Goal: Task Accomplishment & Management: Manage account settings

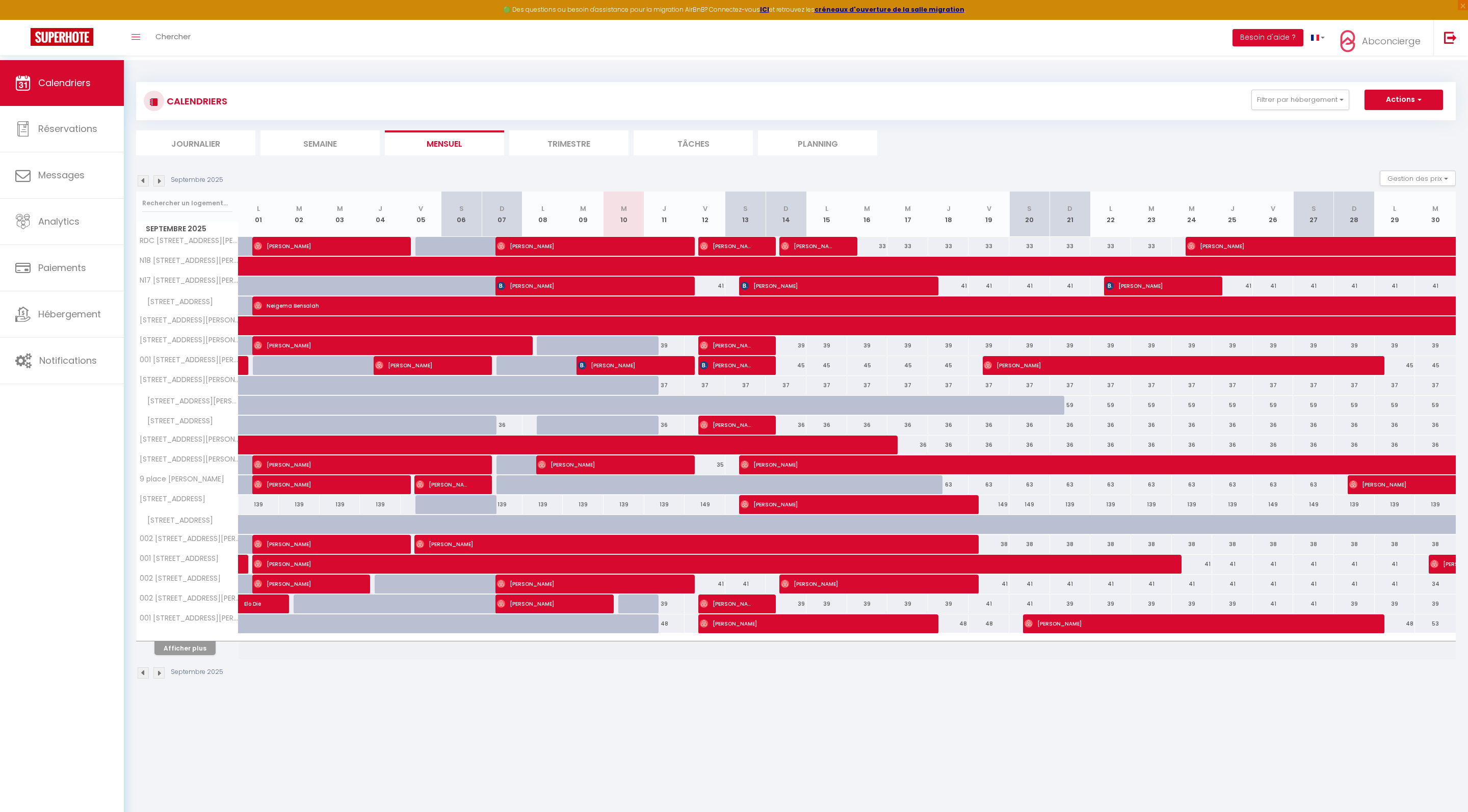
click at [195, 655] on button "Afficher plus" at bounding box center [185, 648] width 61 height 14
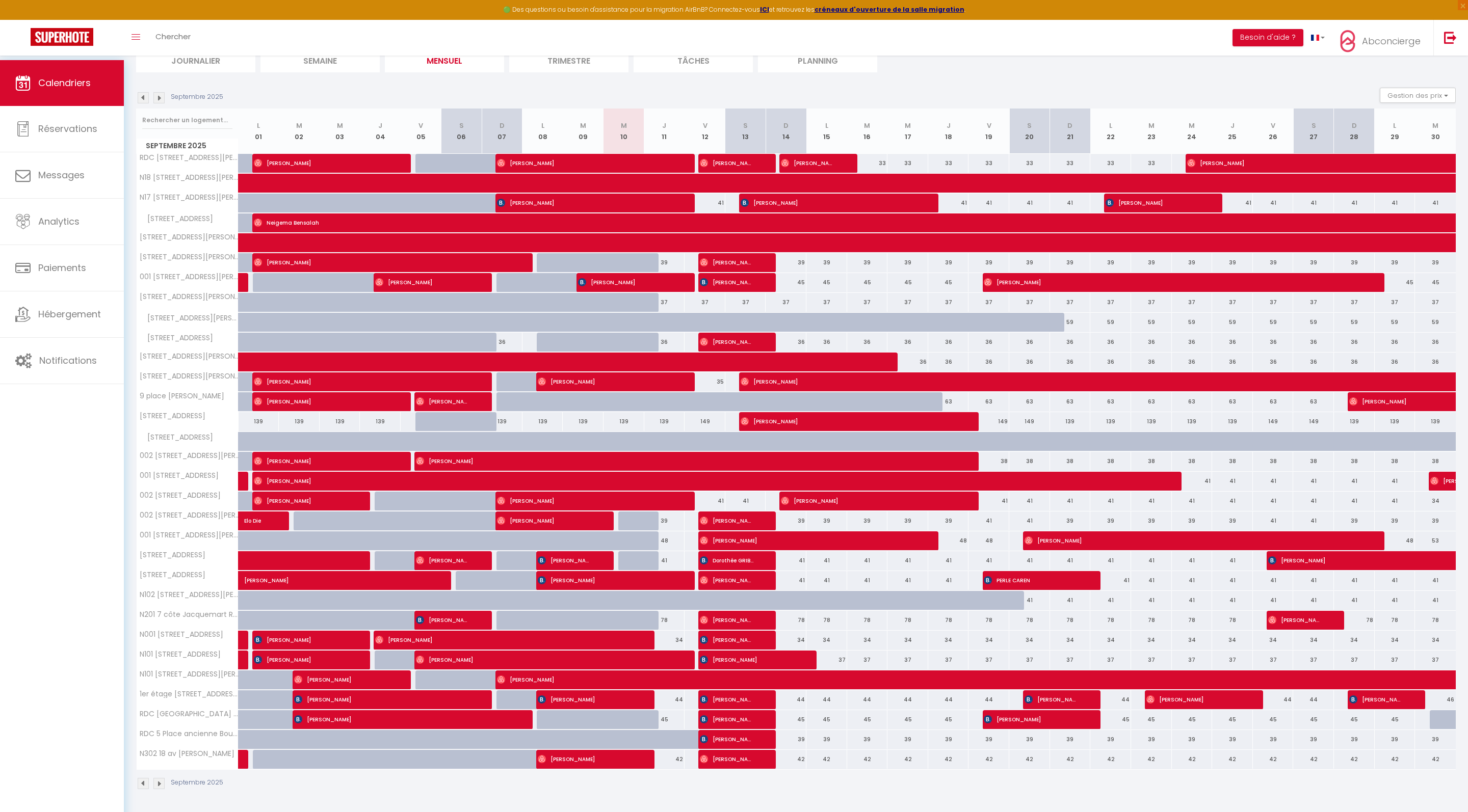
scroll to position [117, 0]
click at [917, 353] on div "36" at bounding box center [907, 362] width 41 height 19
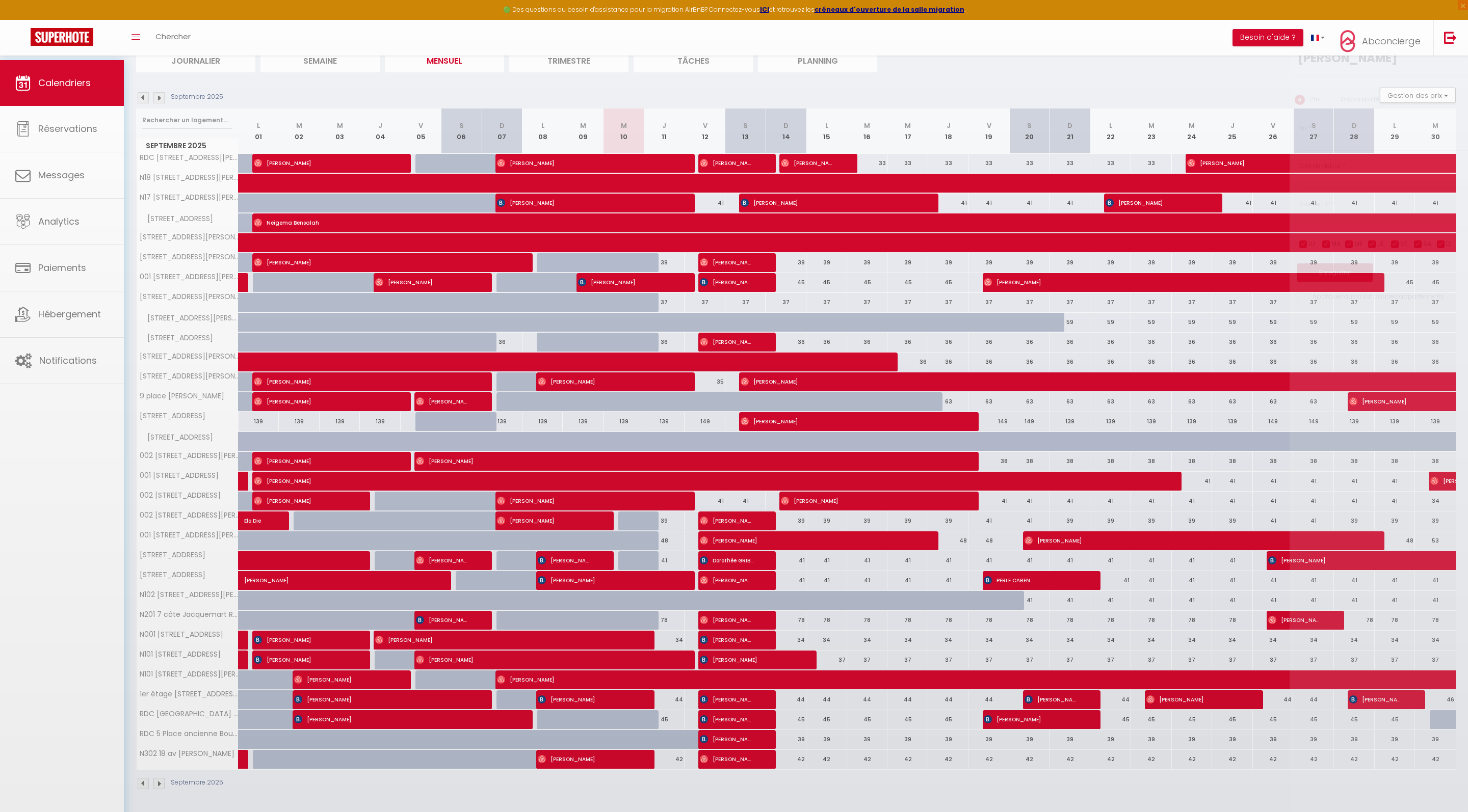
type input "36"
type input "Mer 17 Septembre 2025"
type input "Jeu 18 Septembre 2025"
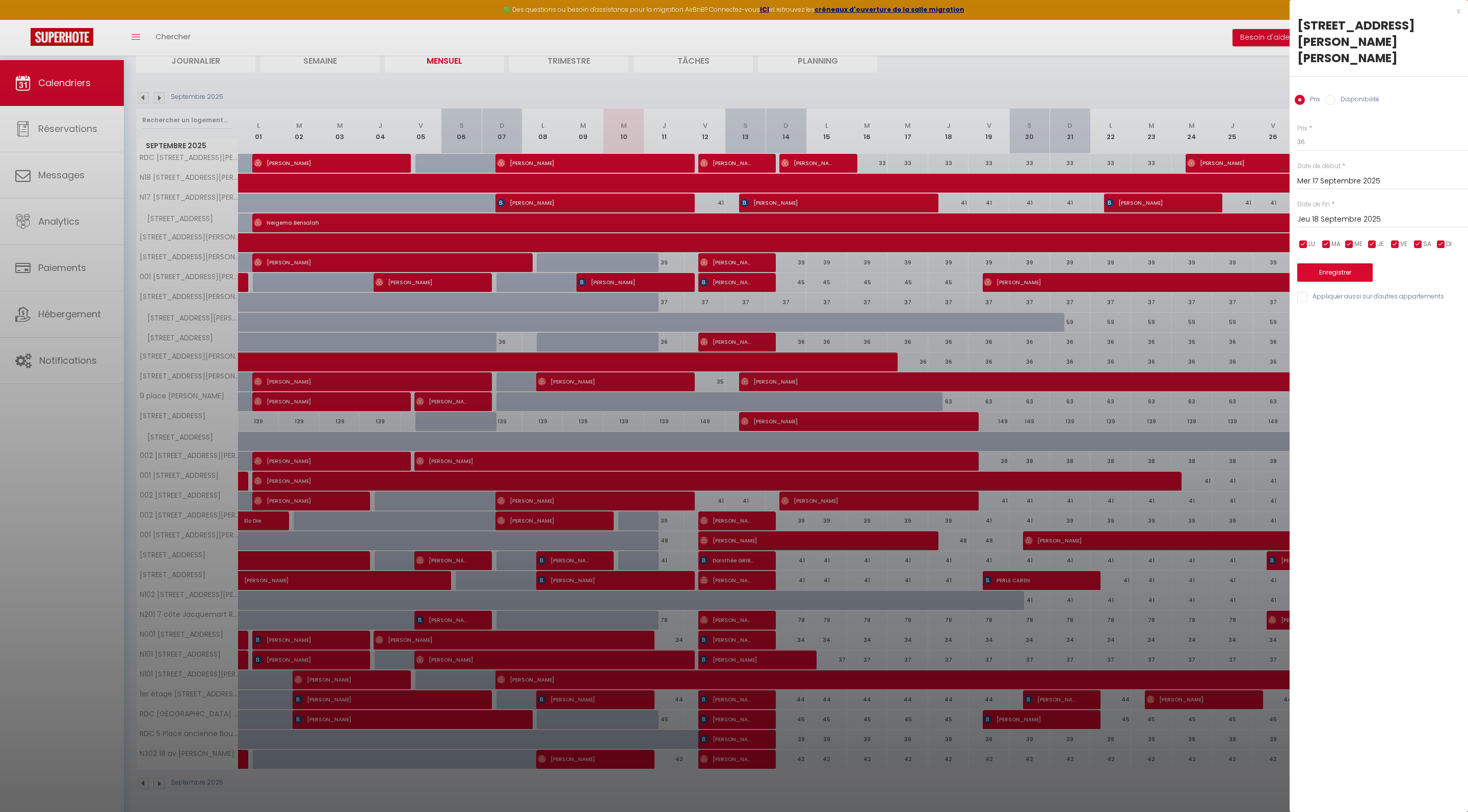
click at [1004, 368] on div at bounding box center [734, 406] width 1468 height 812
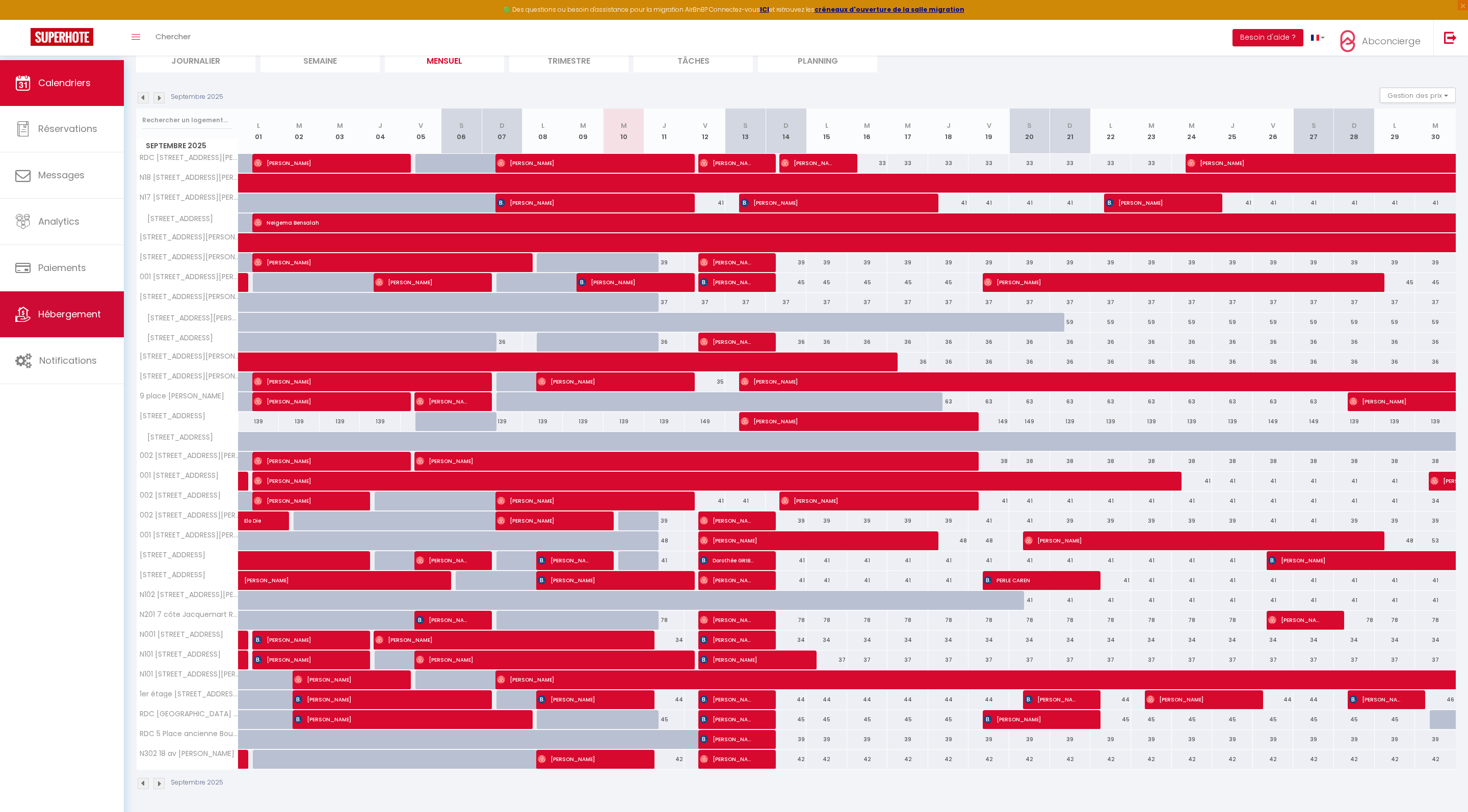
click at [76, 317] on span "Hébergement" at bounding box center [70, 314] width 63 height 13
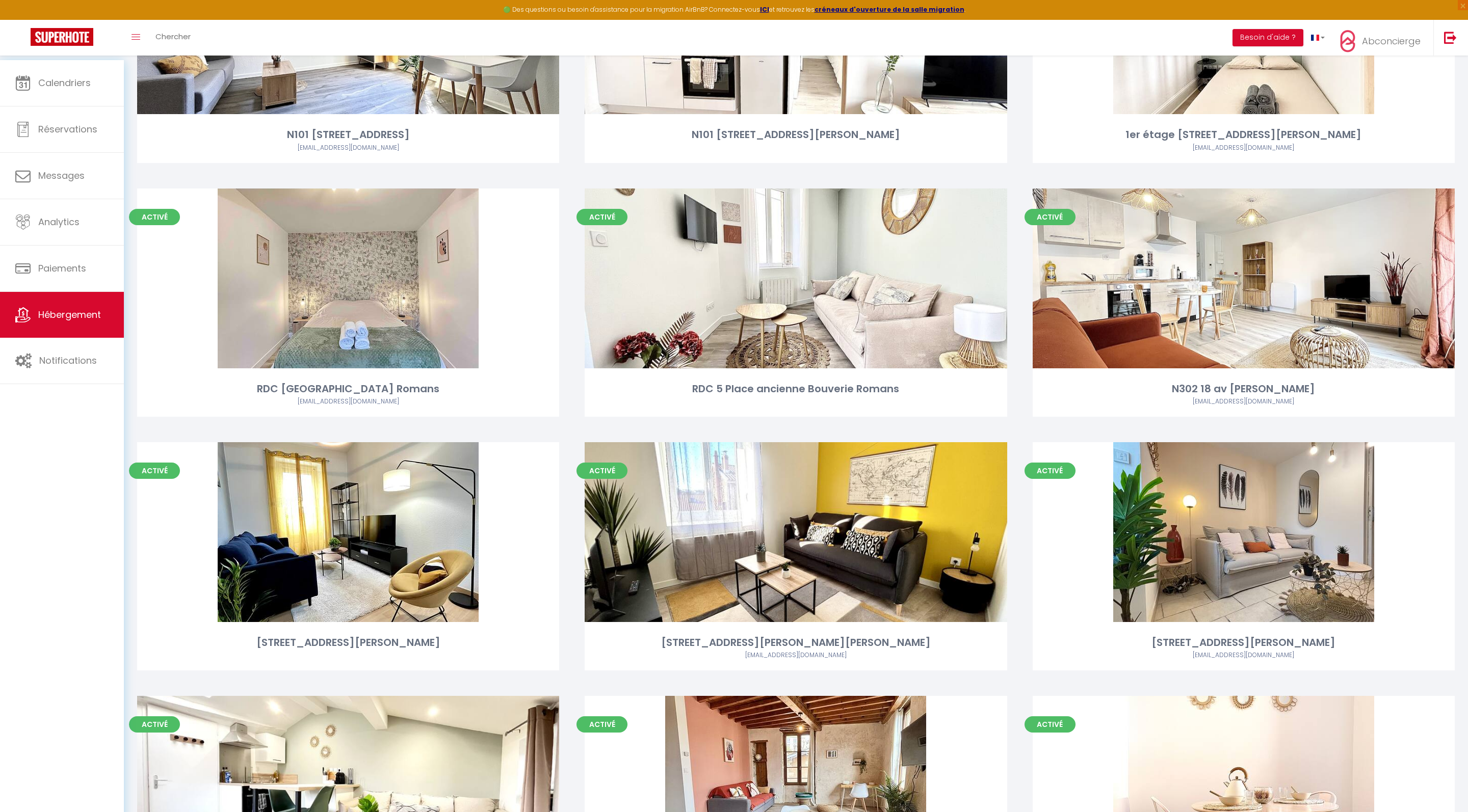
scroll to position [754, 0]
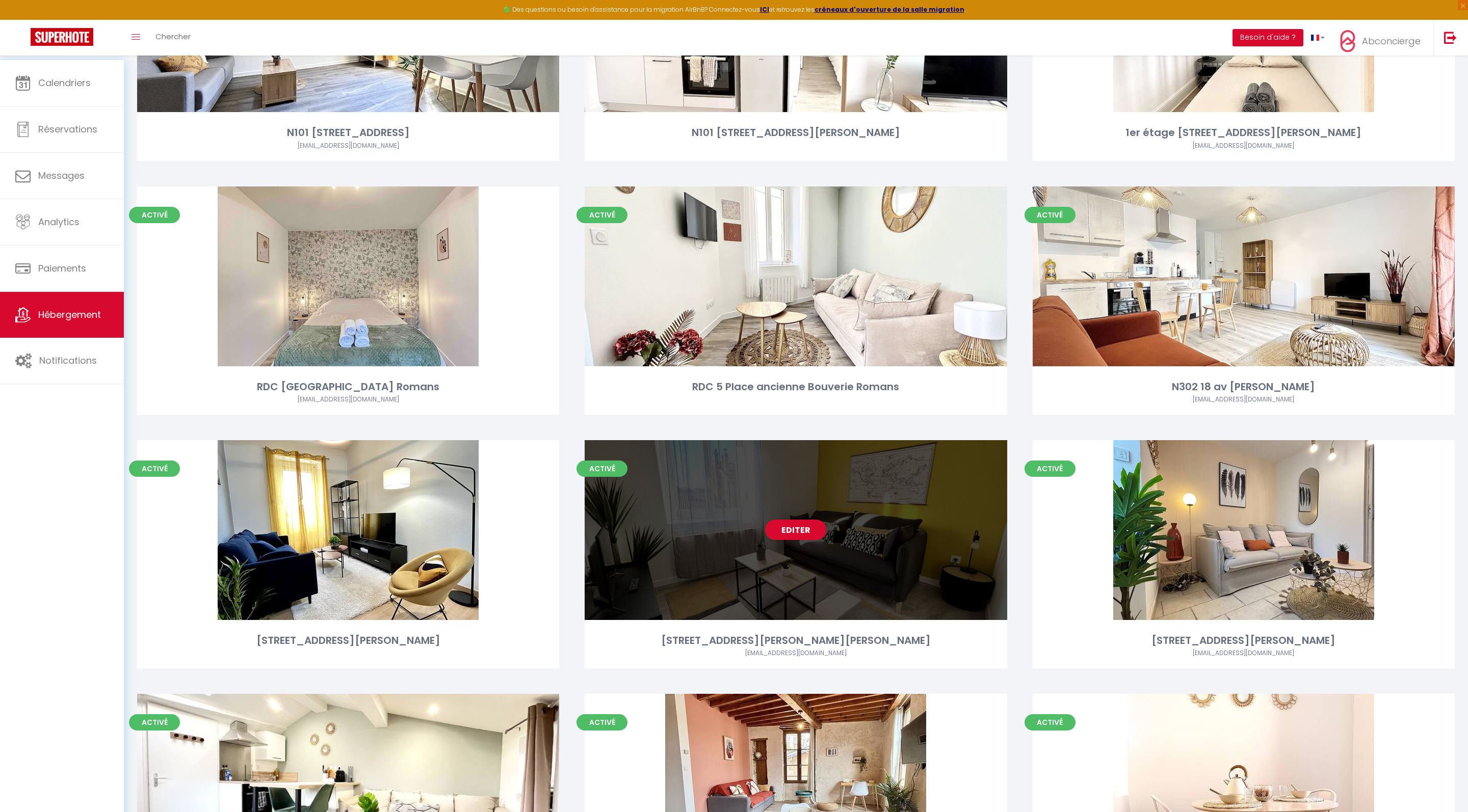
click at [829, 590] on div "Editer" at bounding box center [795, 529] width 422 height 180
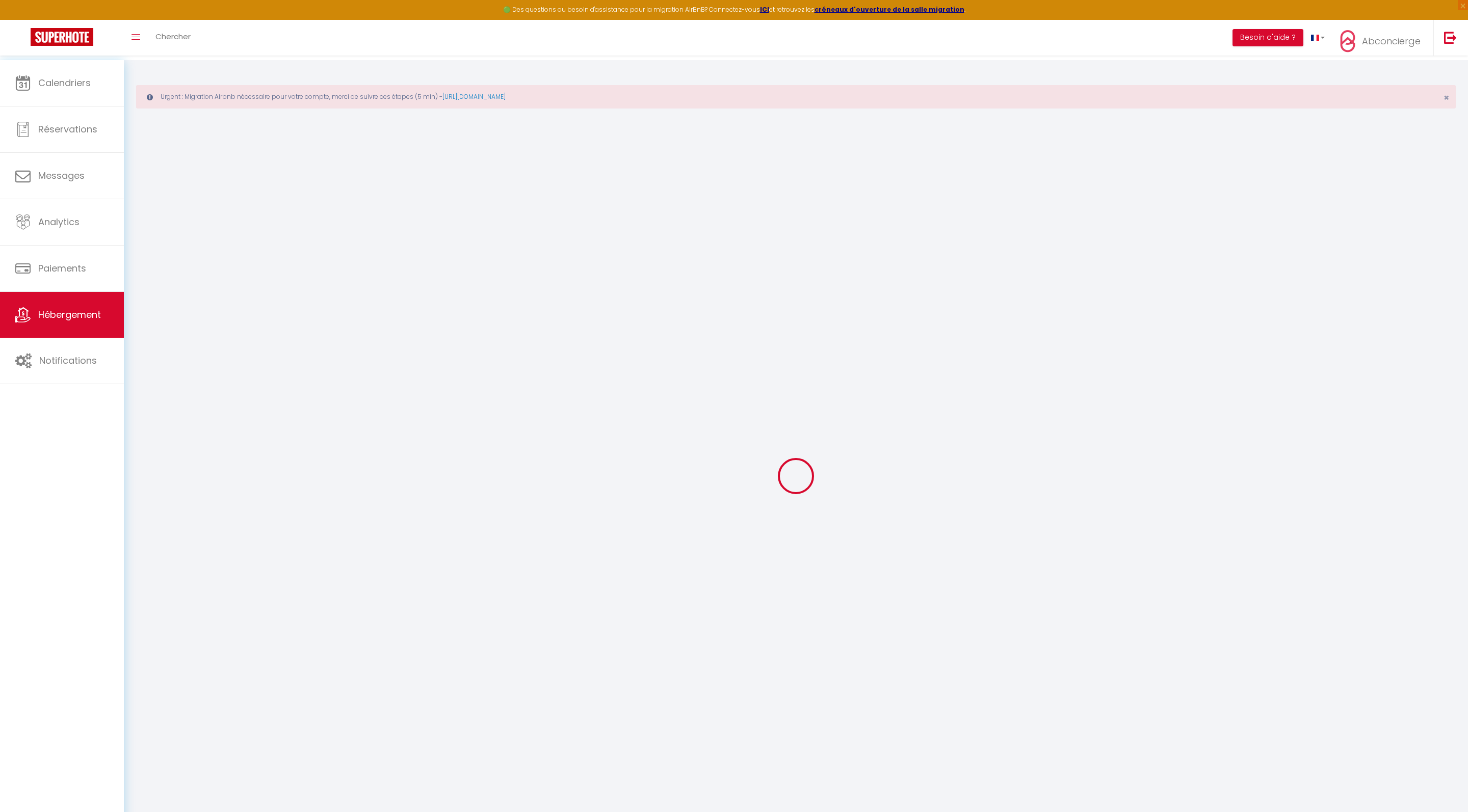
select select
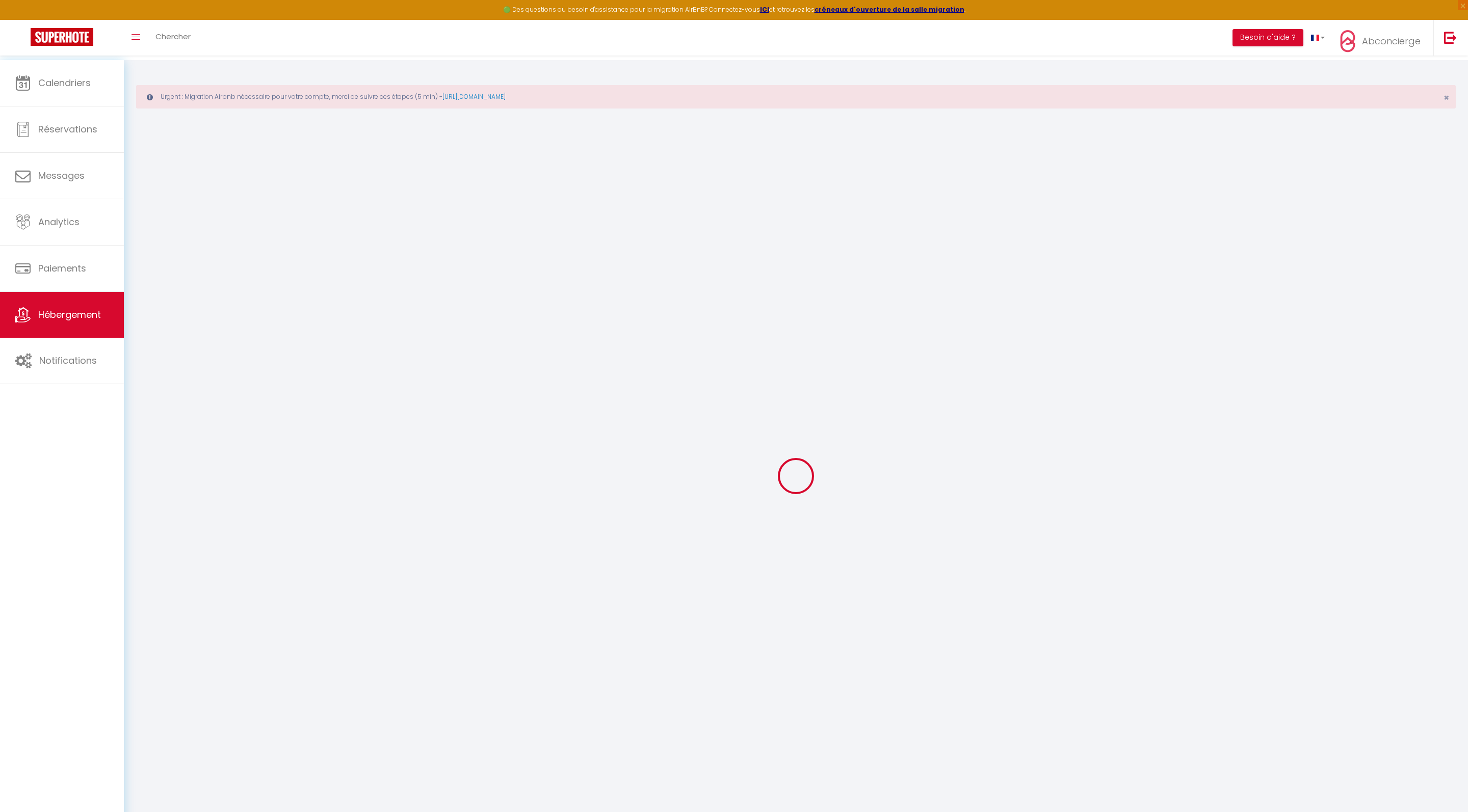
select select
checkbox input "false"
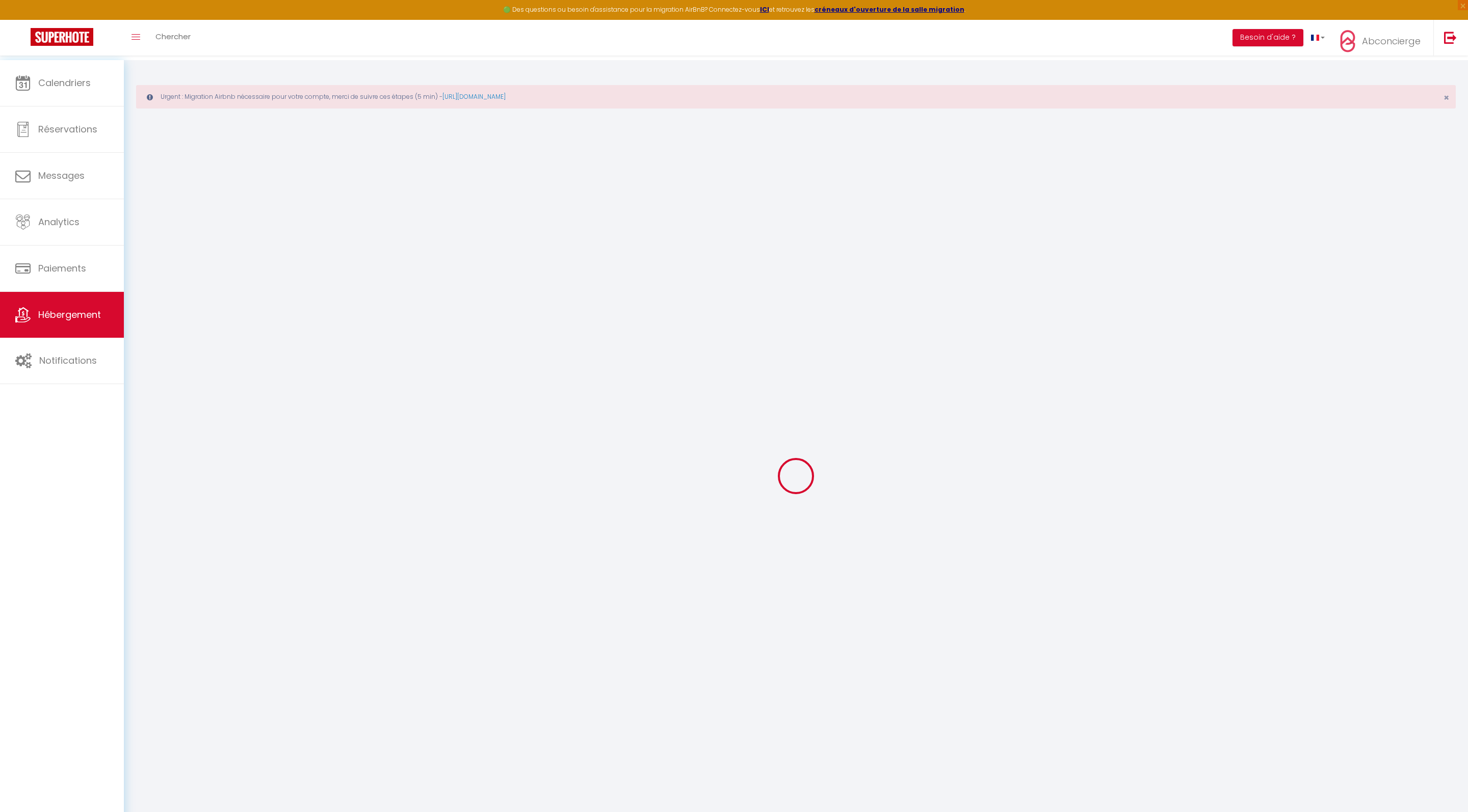
select select
checkbox input "false"
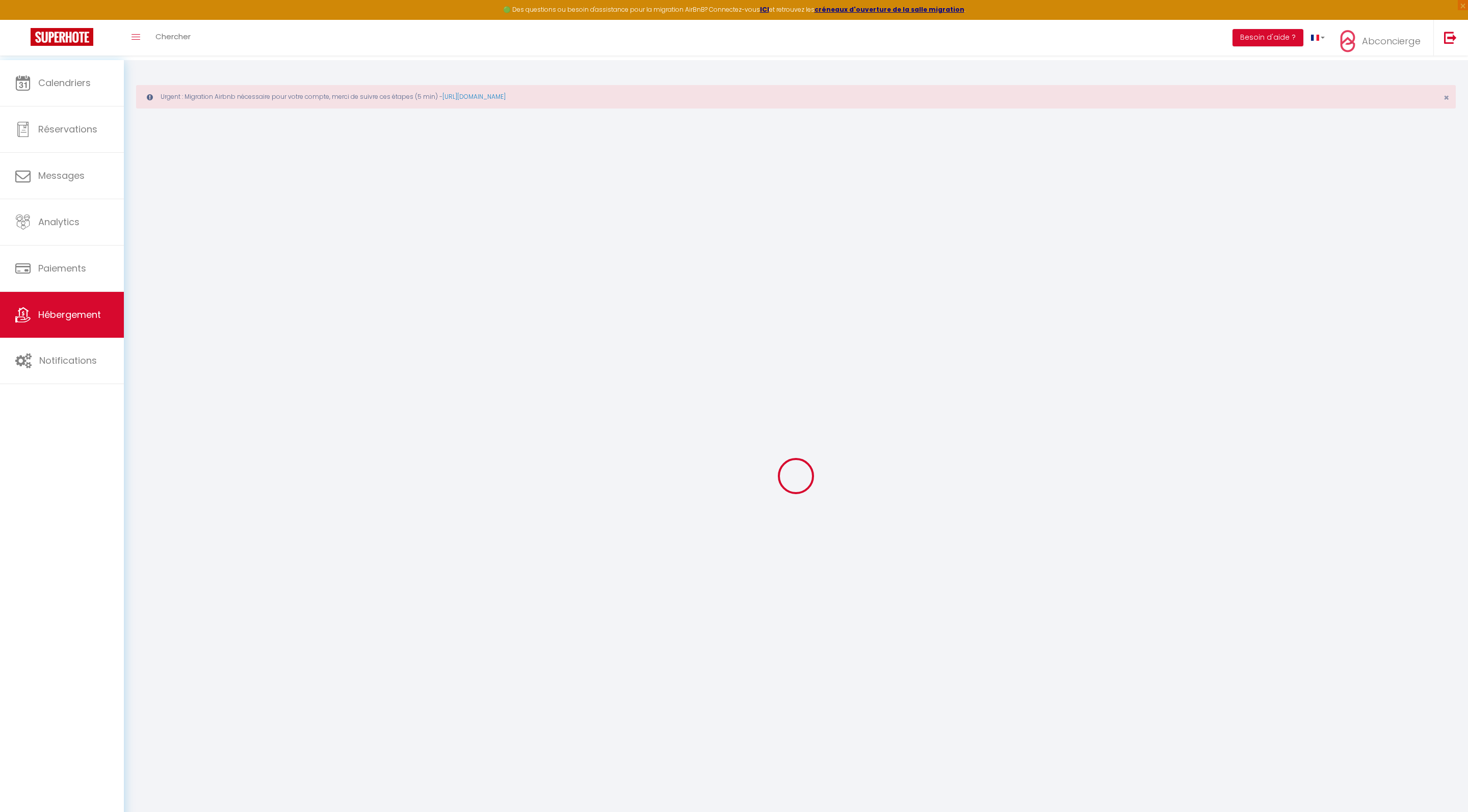
select select "10:00"
select select
select select "16:00"
select select "30"
select select "120"
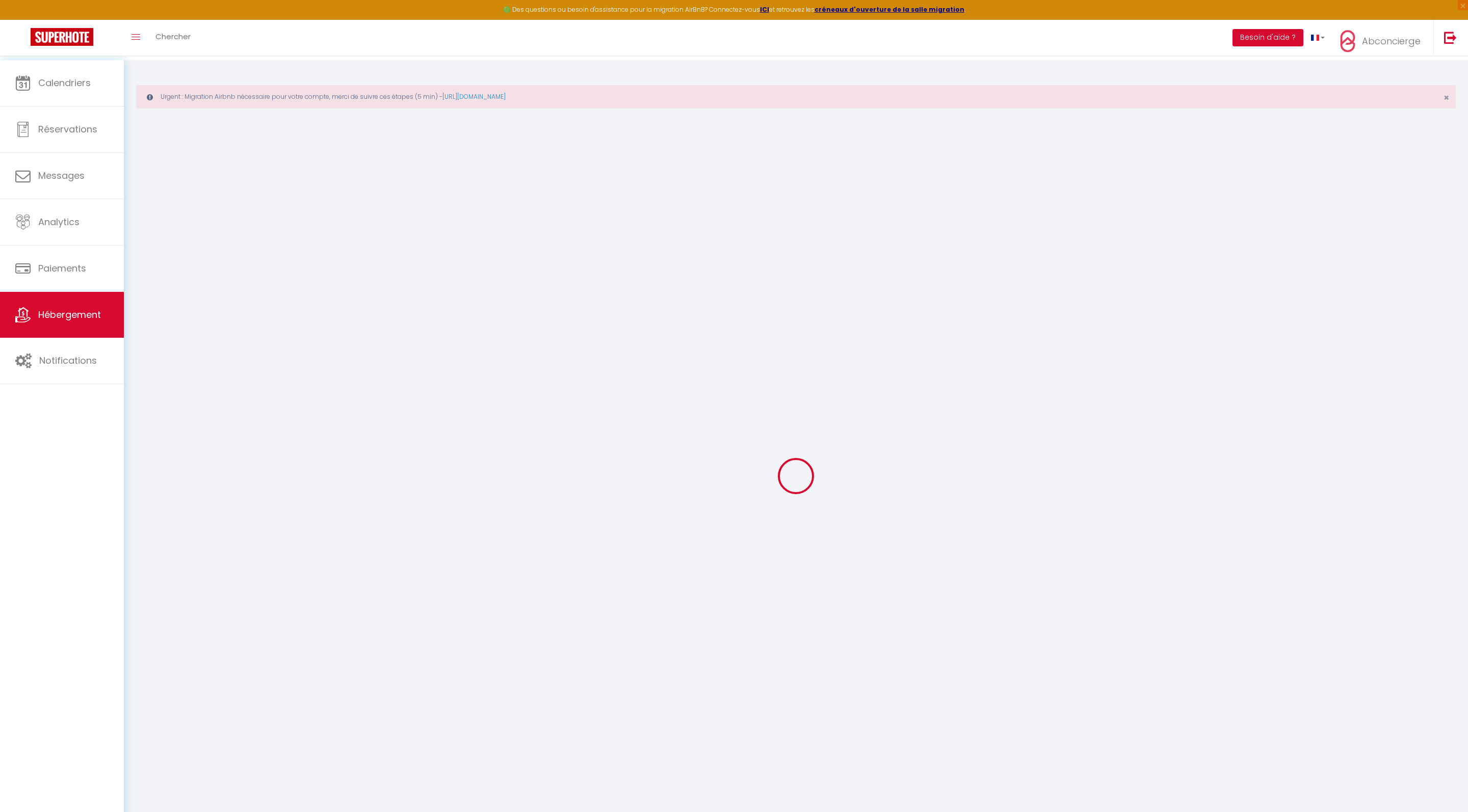
select select
checkbox input "false"
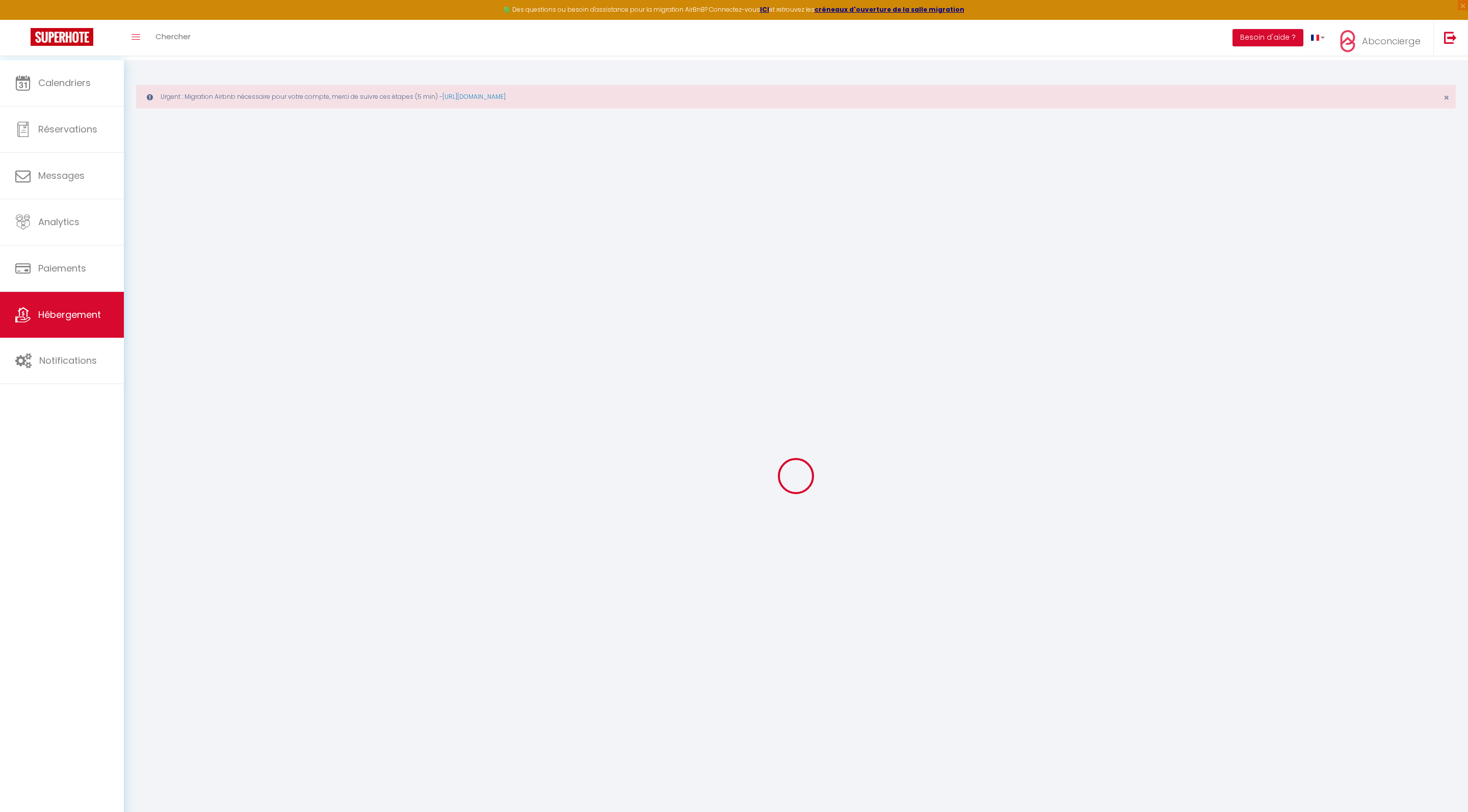
checkbox input "false"
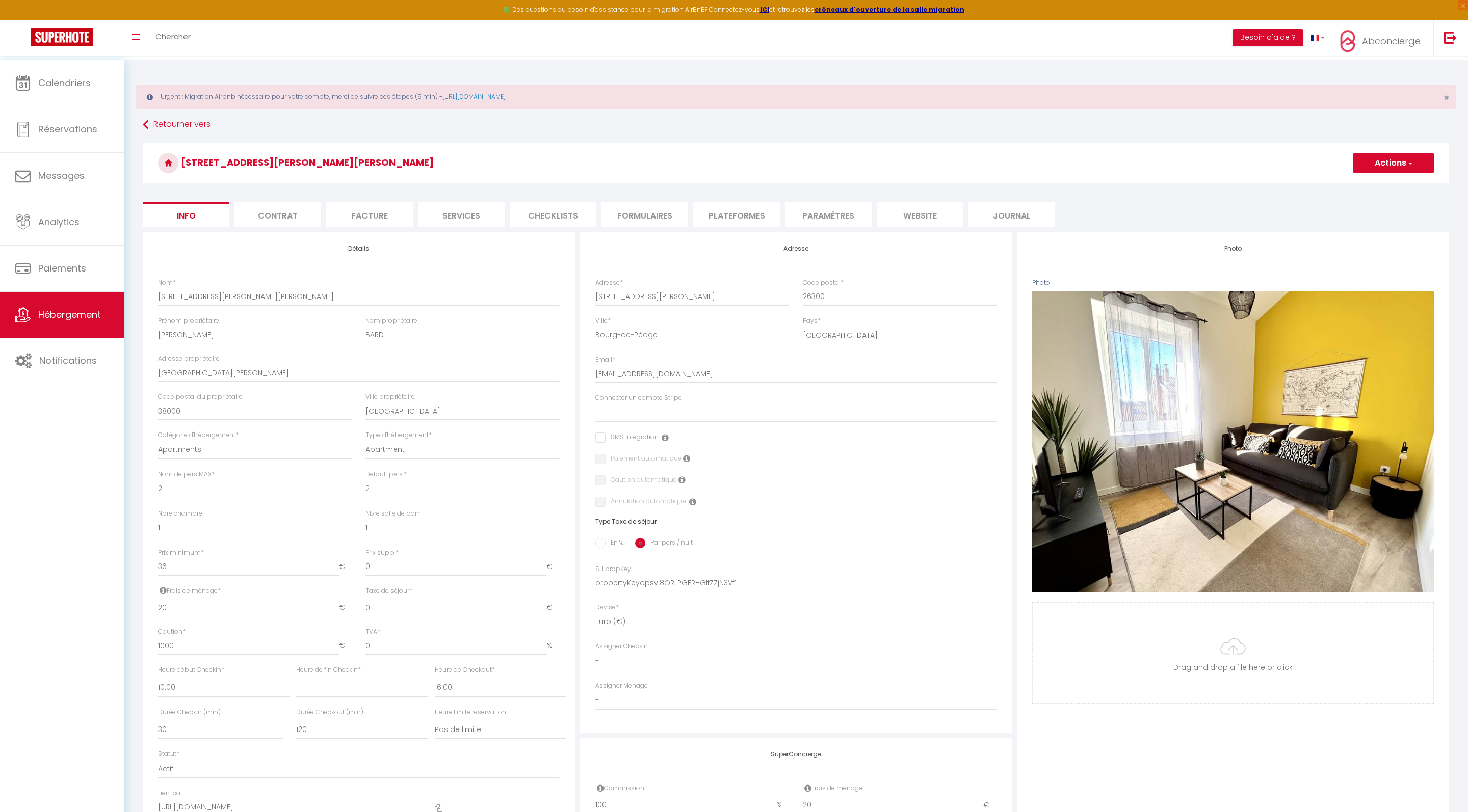
select select
checkbox input "false"
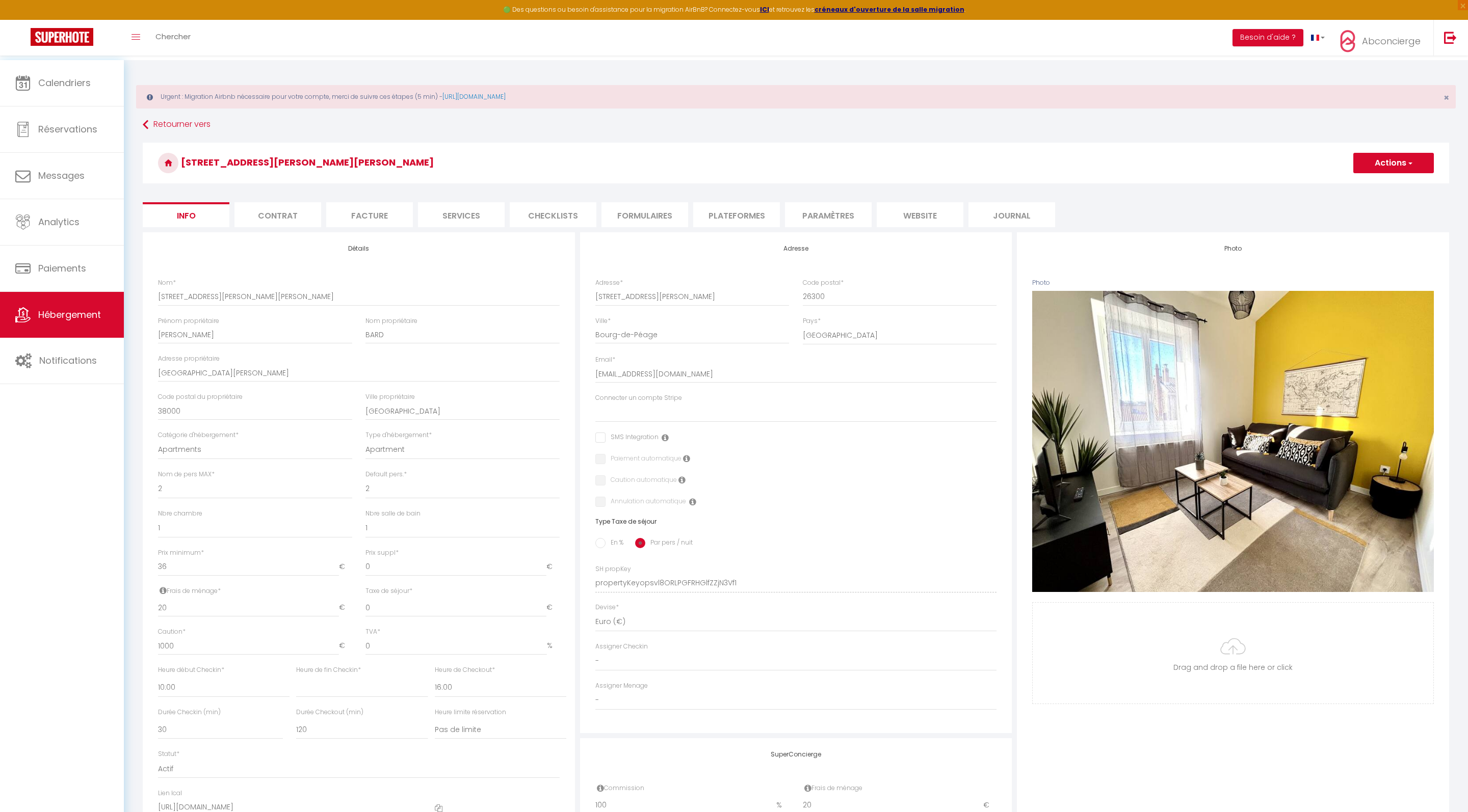
checkbox input "false"
click at [1413, 168] on button "Actions" at bounding box center [1393, 163] width 80 height 20
click at [1324, 218] on link "Supprimer" at bounding box center [1378, 211] width 109 height 13
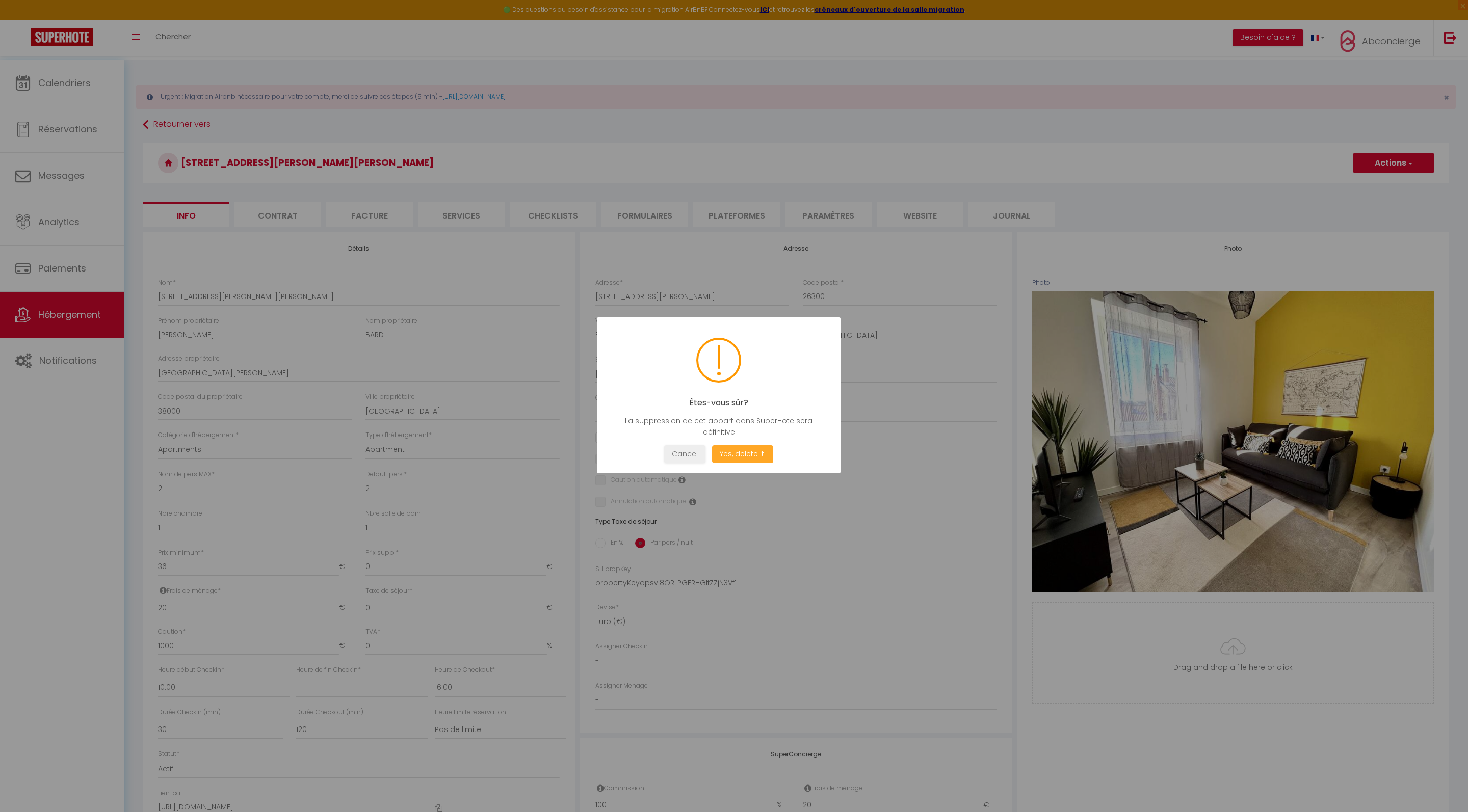
click at [773, 459] on button "Yes, delete it!" at bounding box center [742, 454] width 61 height 18
click at [764, 462] on button "Oui, je veux supprimer" at bounding box center [742, 453] width 95 height 18
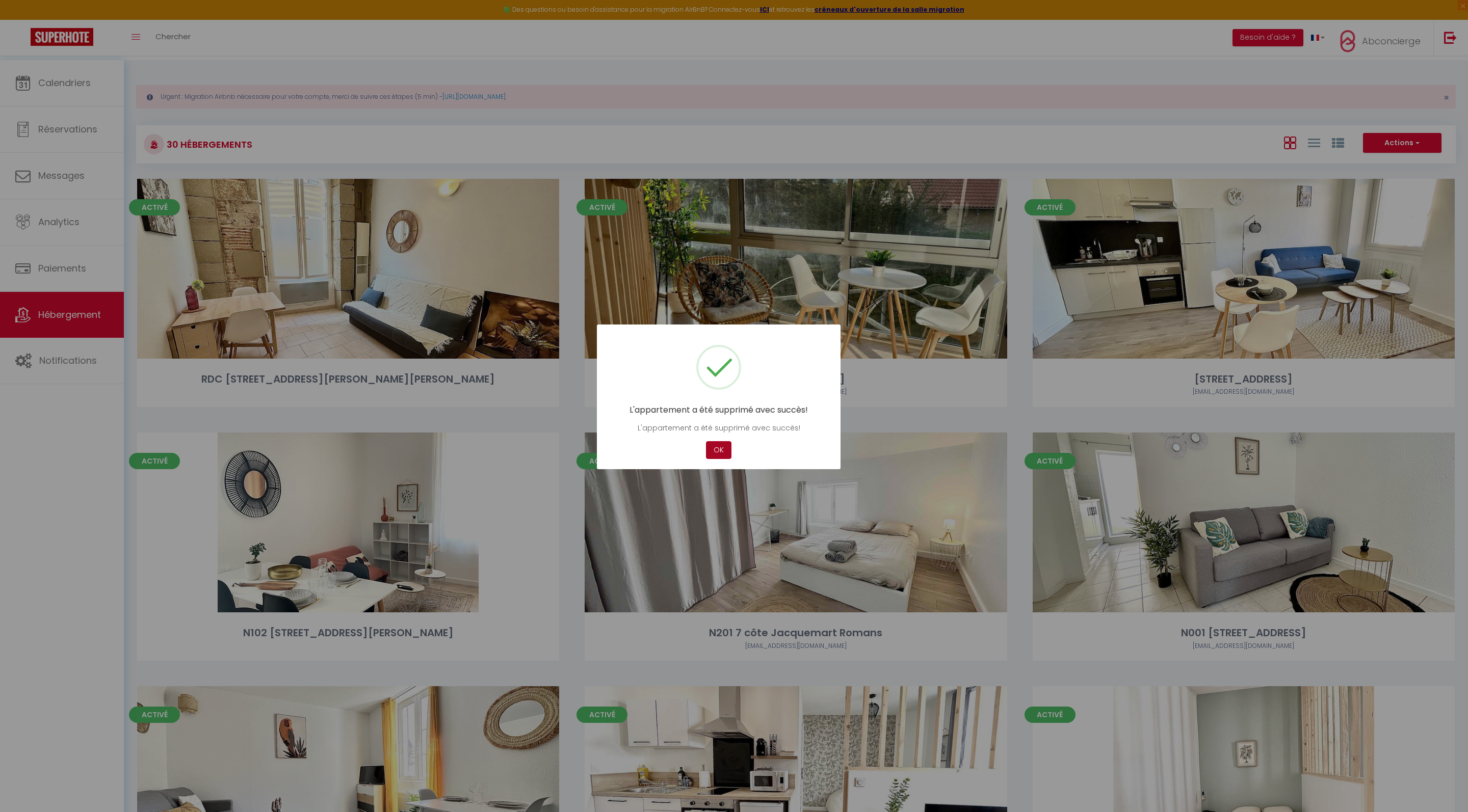
click at [720, 455] on button "OK" at bounding box center [718, 450] width 25 height 18
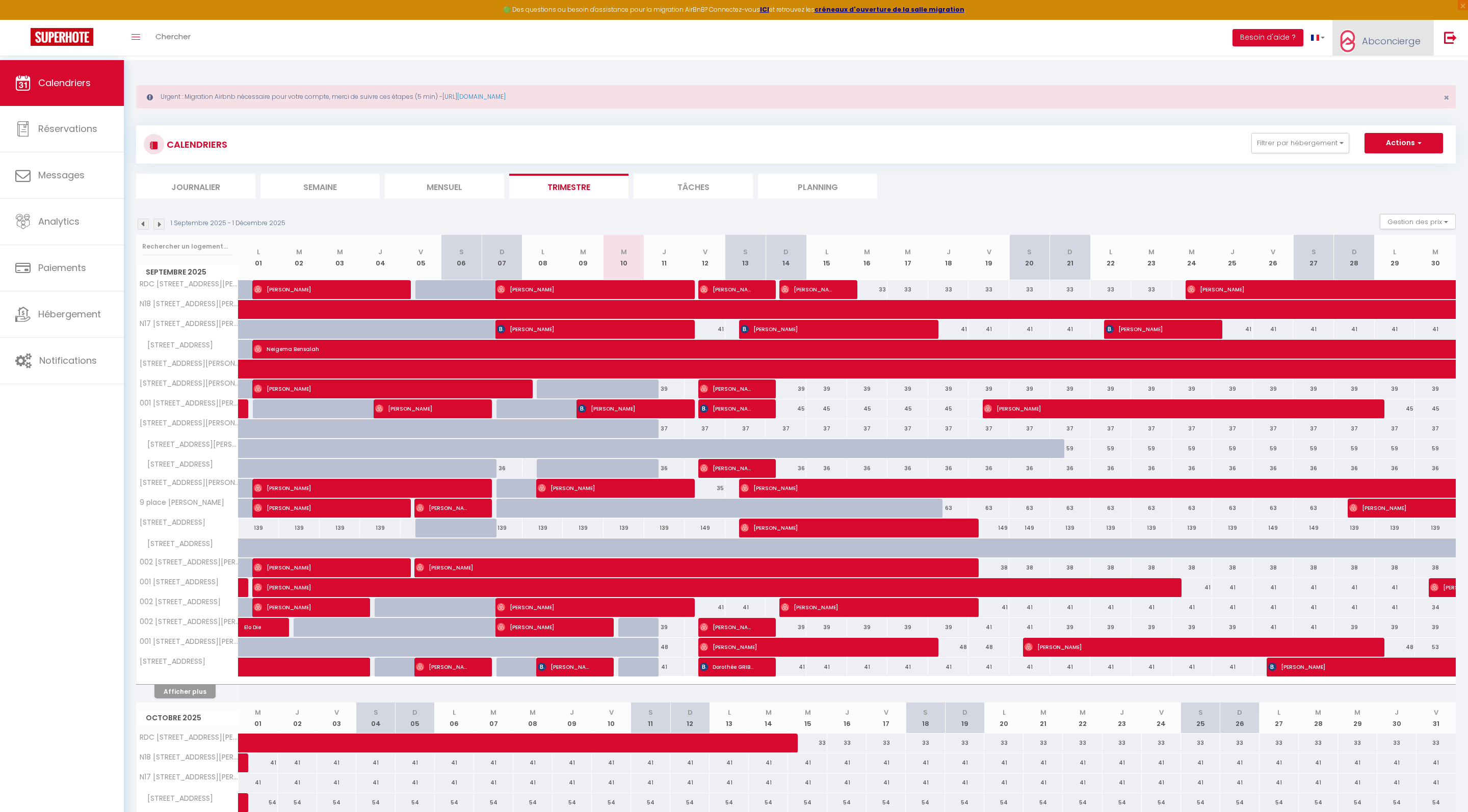
click at [1361, 42] on link "Abconcierge" at bounding box center [1382, 38] width 101 height 36
click at [1379, 79] on link "Paramètres" at bounding box center [1392, 71] width 76 height 17
select select "28"
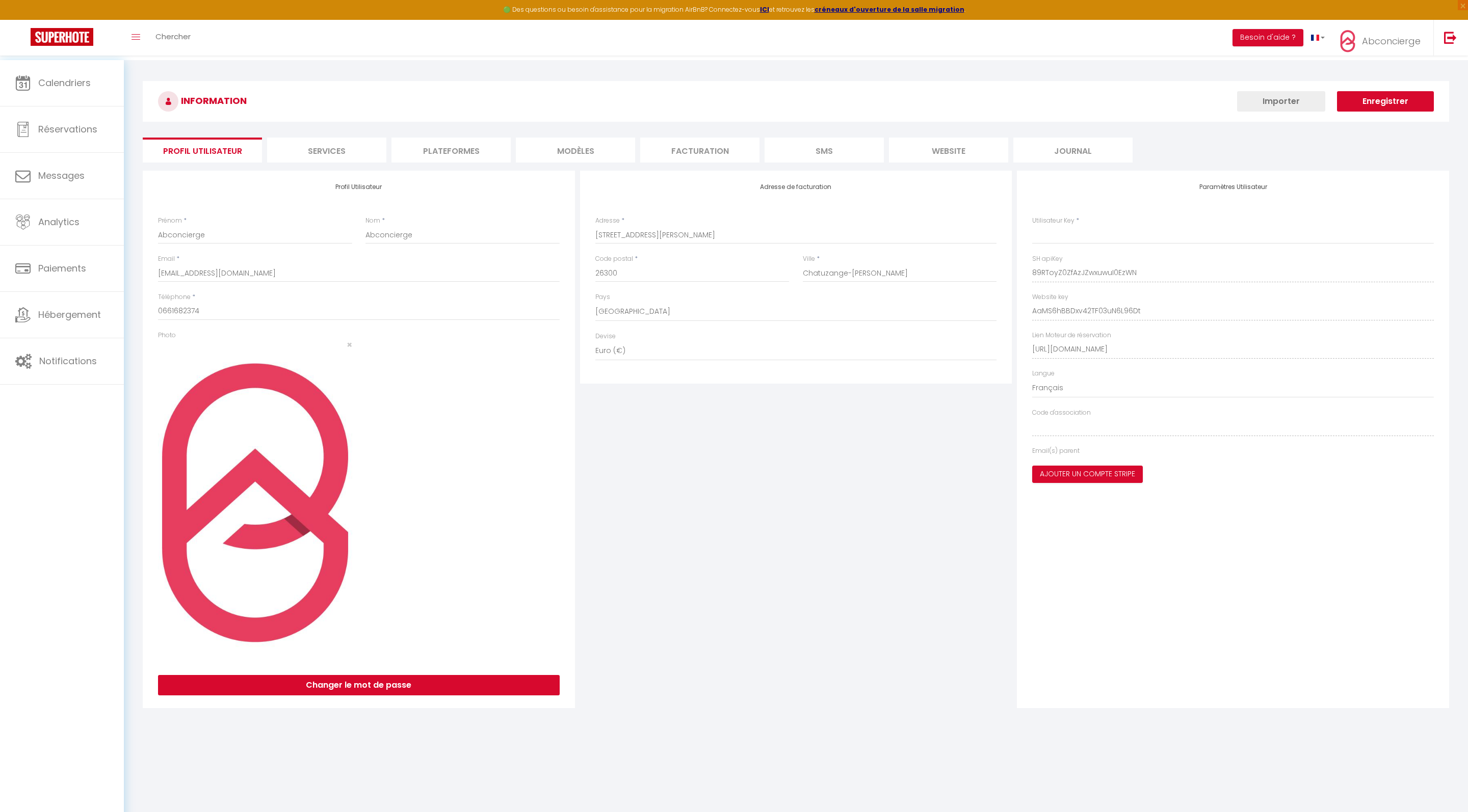
type input "89RToyZ0ZfAzJZwxuwuI0EzWN"
type input "AaMS6hBBDxv42TF03uN6L96Dt"
type input "https://app.superhote.com/#/get-available-rentals/AaMS6hBBDxv42TF03uN6L96Dt"
select select "fr"
click at [1449, 35] on link at bounding box center [1450, 38] width 34 height 36
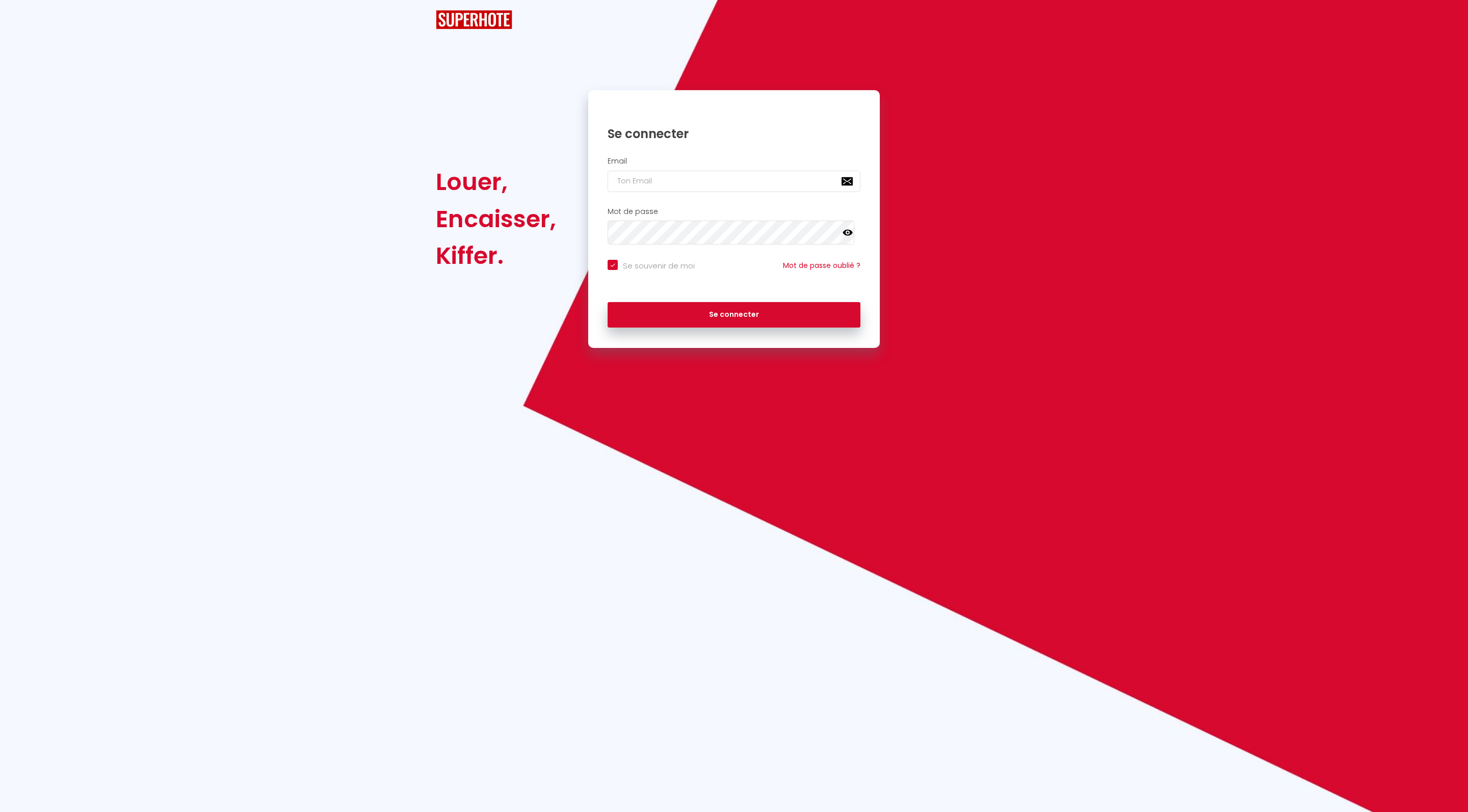
checkbox input "true"
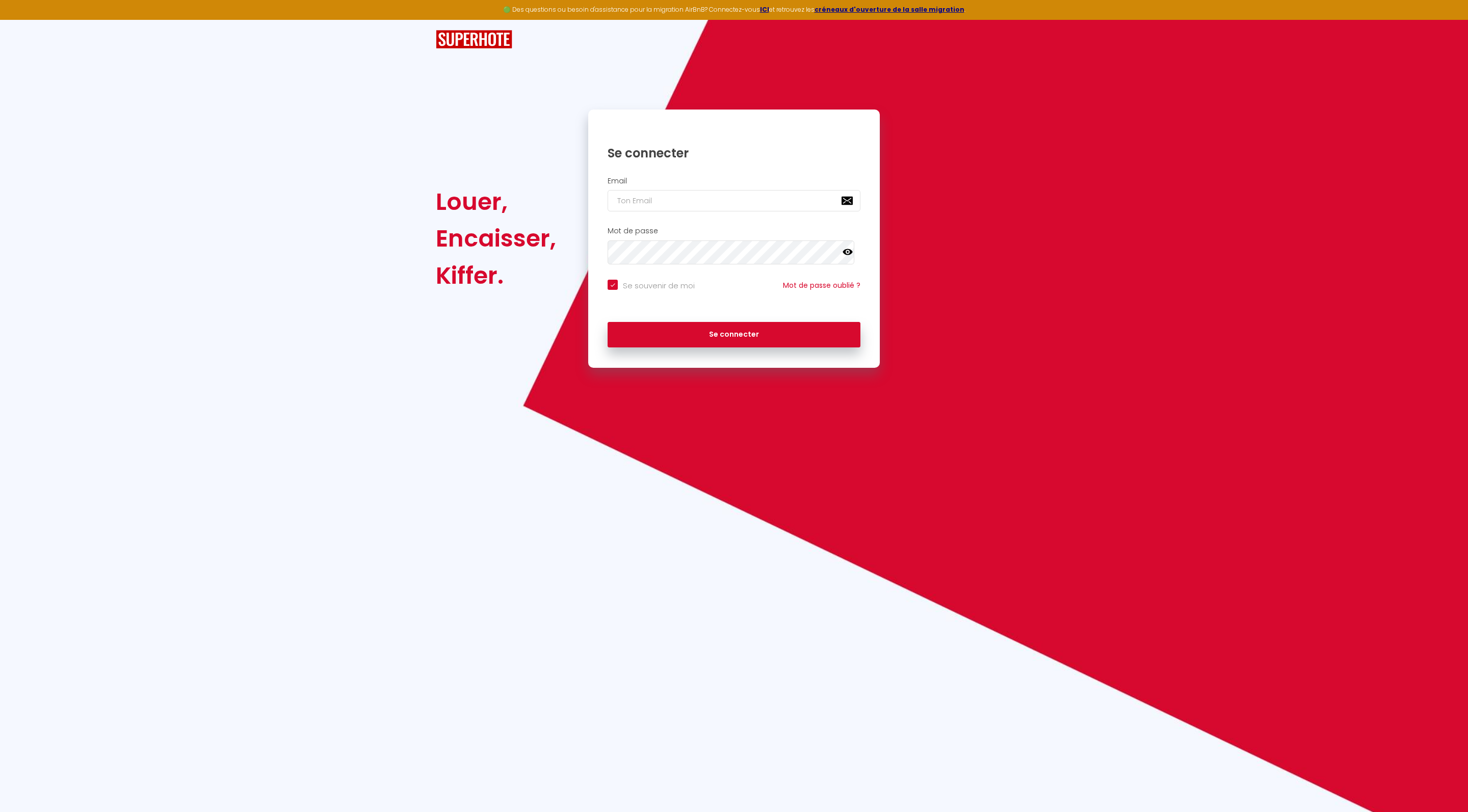
click at [270, 473] on div "🟢 Des questions ou besoin d'assistance pour la migration AirBnB? Connectez-vous…" at bounding box center [734, 406] width 1468 height 812
click at [662, 203] on input "email" at bounding box center [734, 201] width 253 height 22
type input "m"
checkbox input "true"
type input "me"
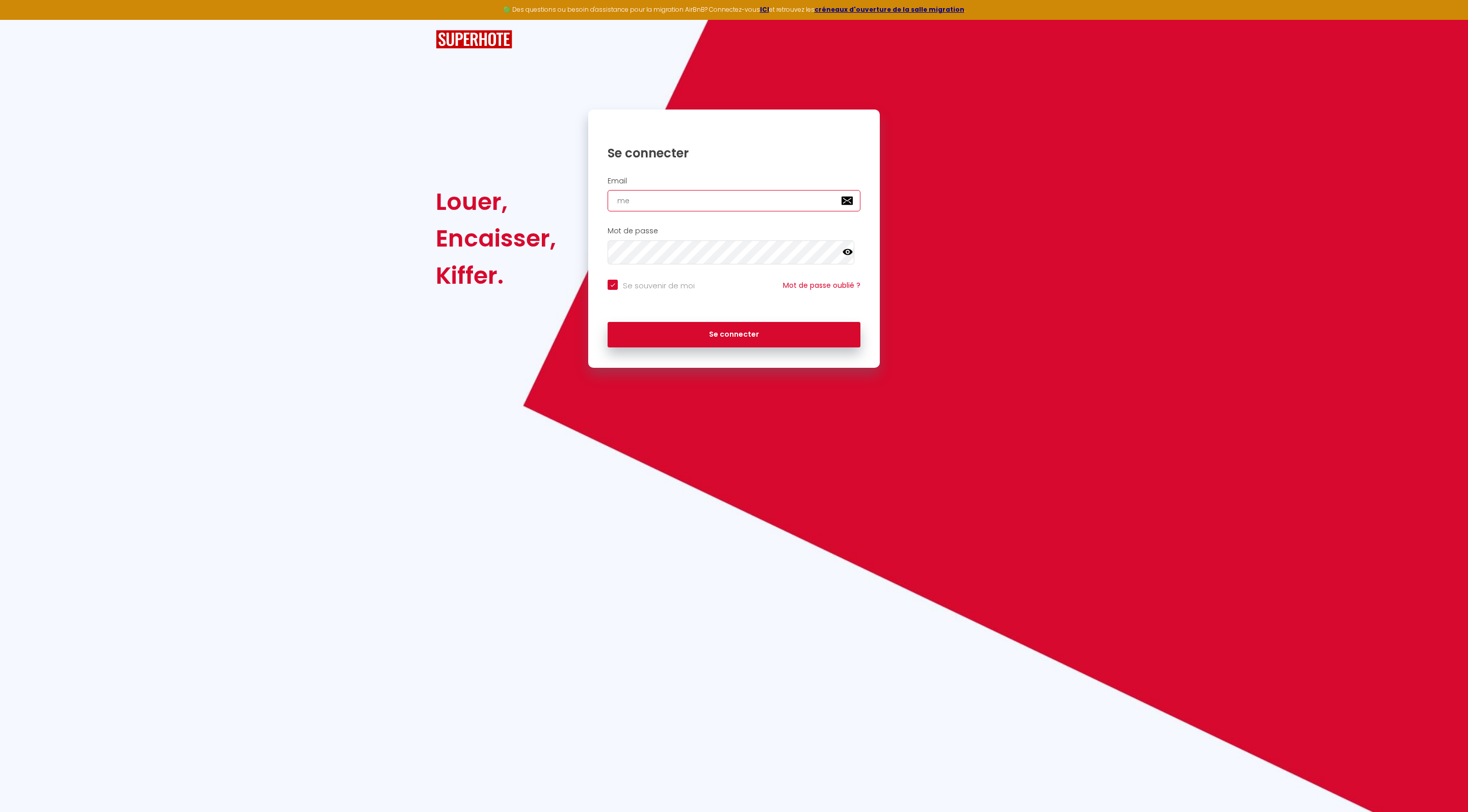
checkbox input "true"
type input "meg"
checkbox input "true"
type input "mega"
checkbox input "true"
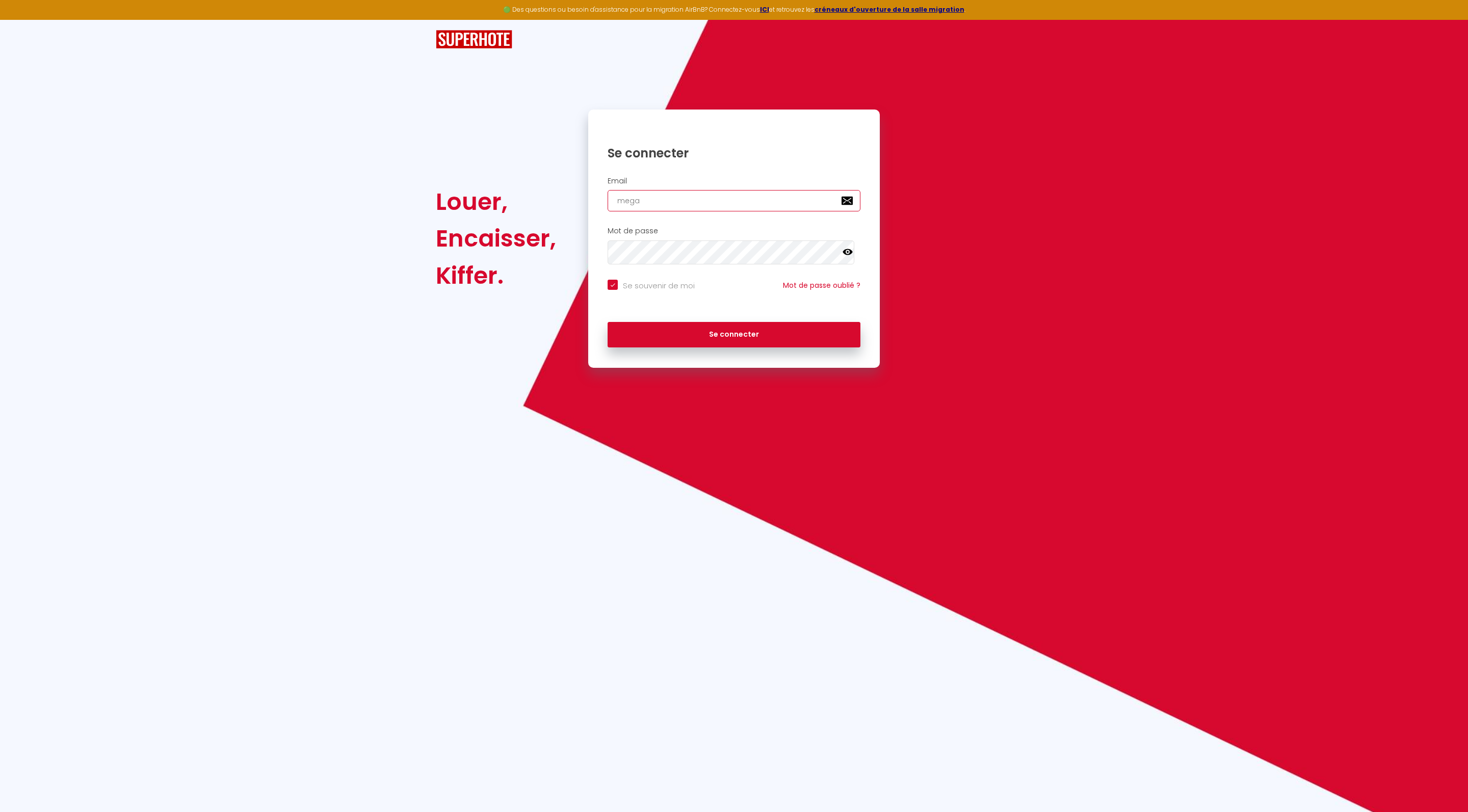
type input "megan"
checkbox input "true"
type input "megane"
checkbox input "true"
type input "megane."
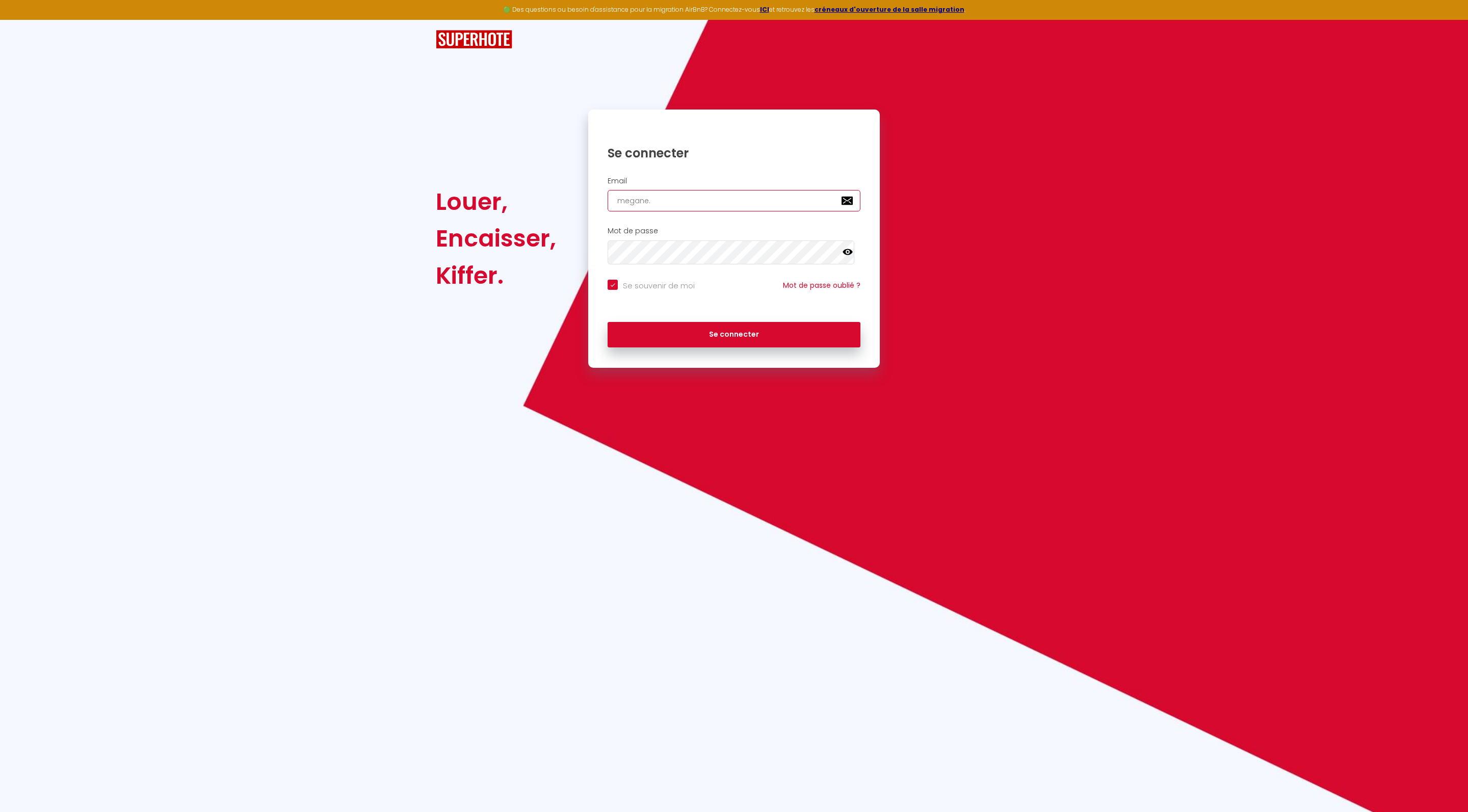
checkbox input "true"
type input "megane.smaniotto@gmail.com"
click at [848, 255] on icon at bounding box center [847, 252] width 10 height 6
click at [697, 347] on button "Se connecter" at bounding box center [734, 334] width 253 height 25
checkbox input "true"
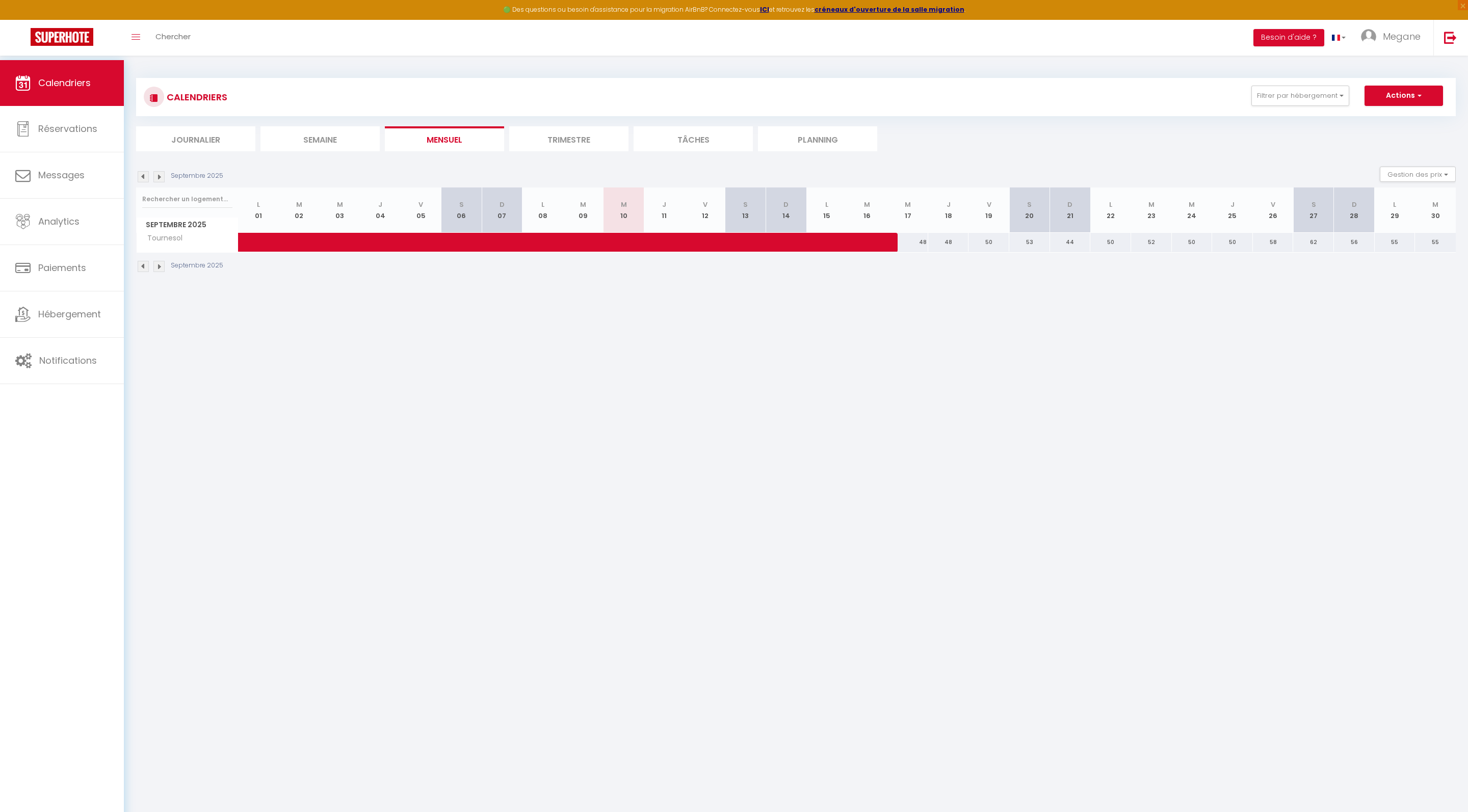
scroll to position [4, 0]
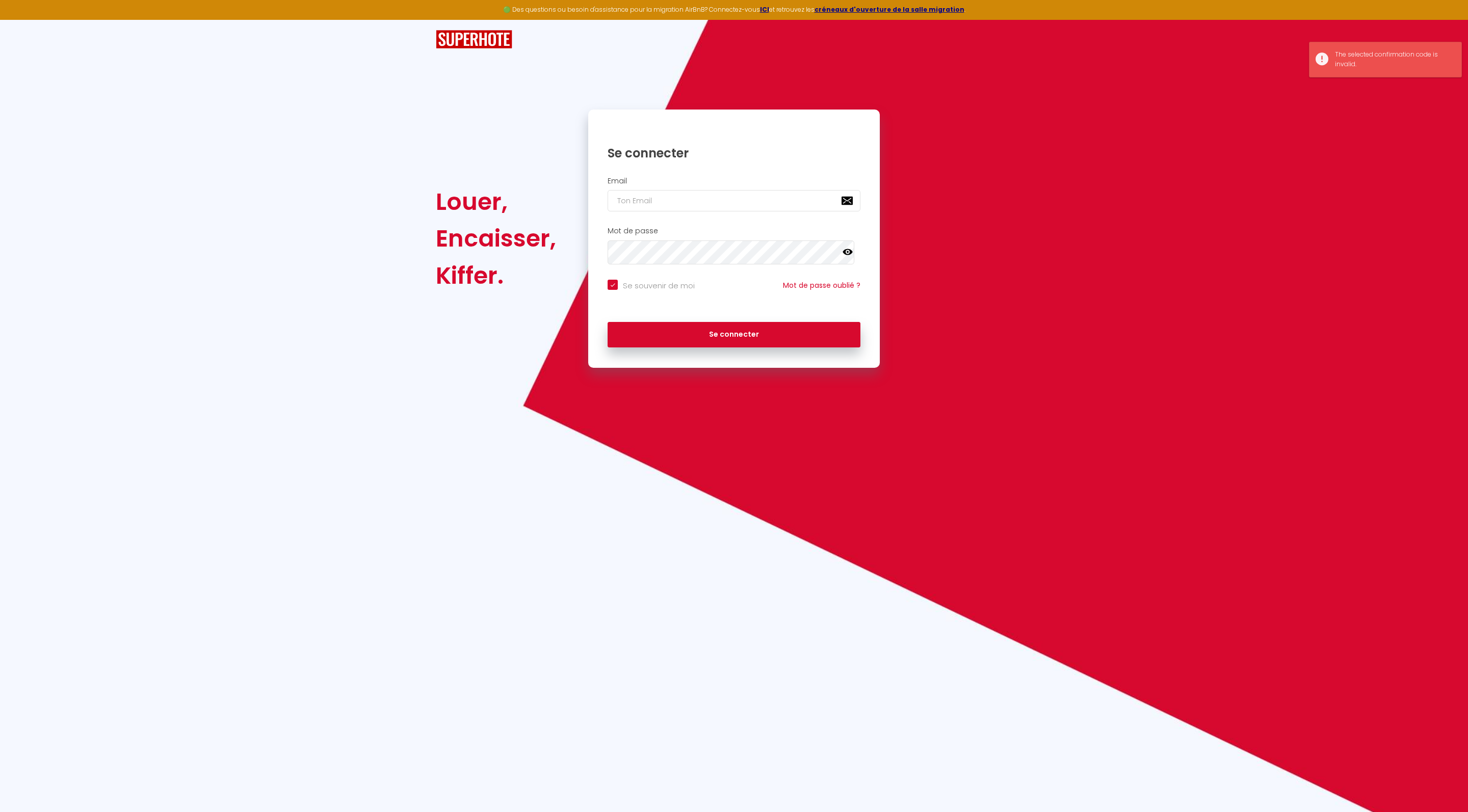
click at [676, 209] on input "email" at bounding box center [734, 201] width 253 height 22
